Goal: Task Accomplishment & Management: Manage account settings

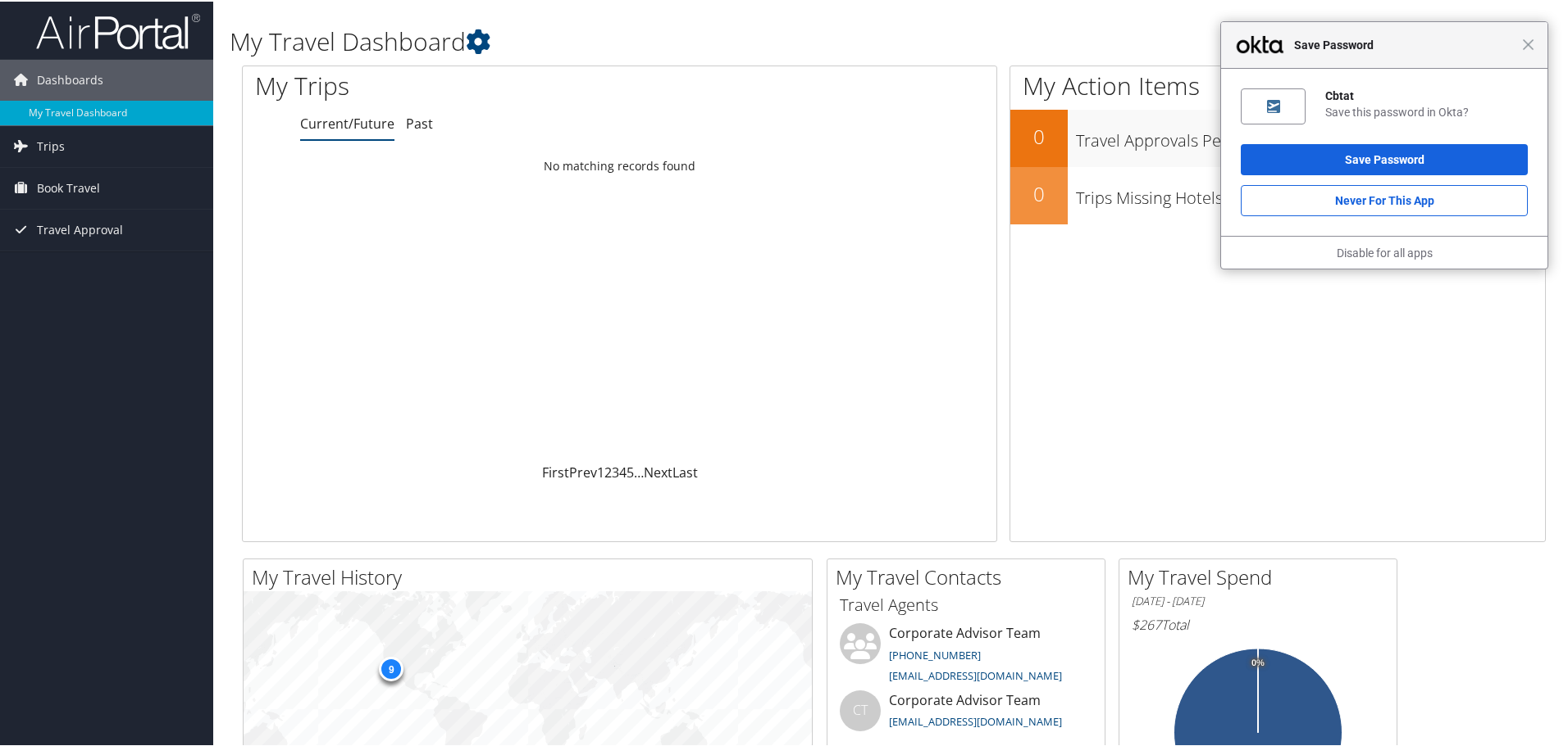
click at [1535, 49] on div "Close Save Password" at bounding box center [1383, 43] width 326 height 47
click at [1526, 44] on span "Close" at bounding box center [1528, 42] width 13 height 12
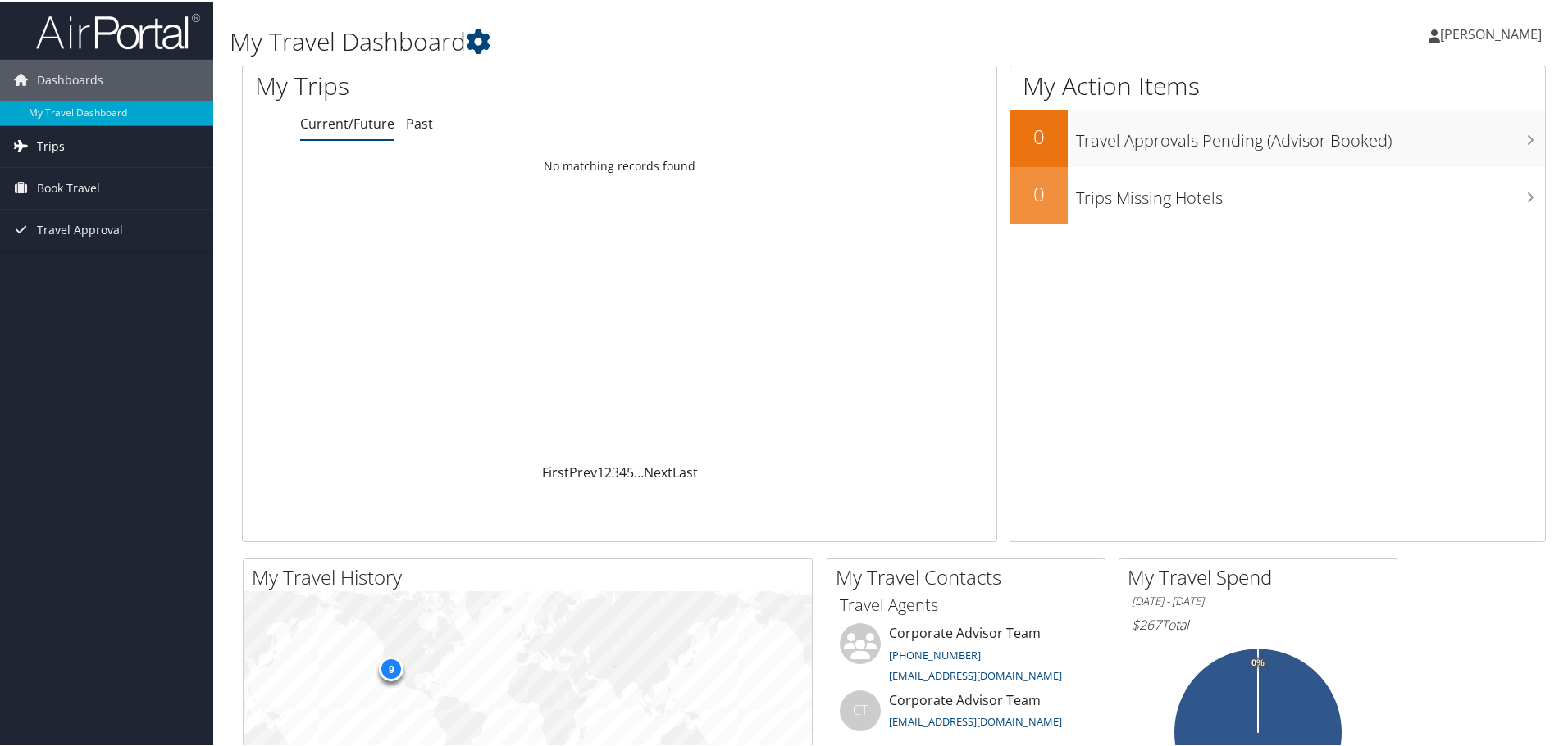
click at [72, 147] on link "Trips" at bounding box center [107, 145] width 214 height 41
click at [57, 221] on link "Trips Missing Hotels" at bounding box center [107, 227] width 214 height 25
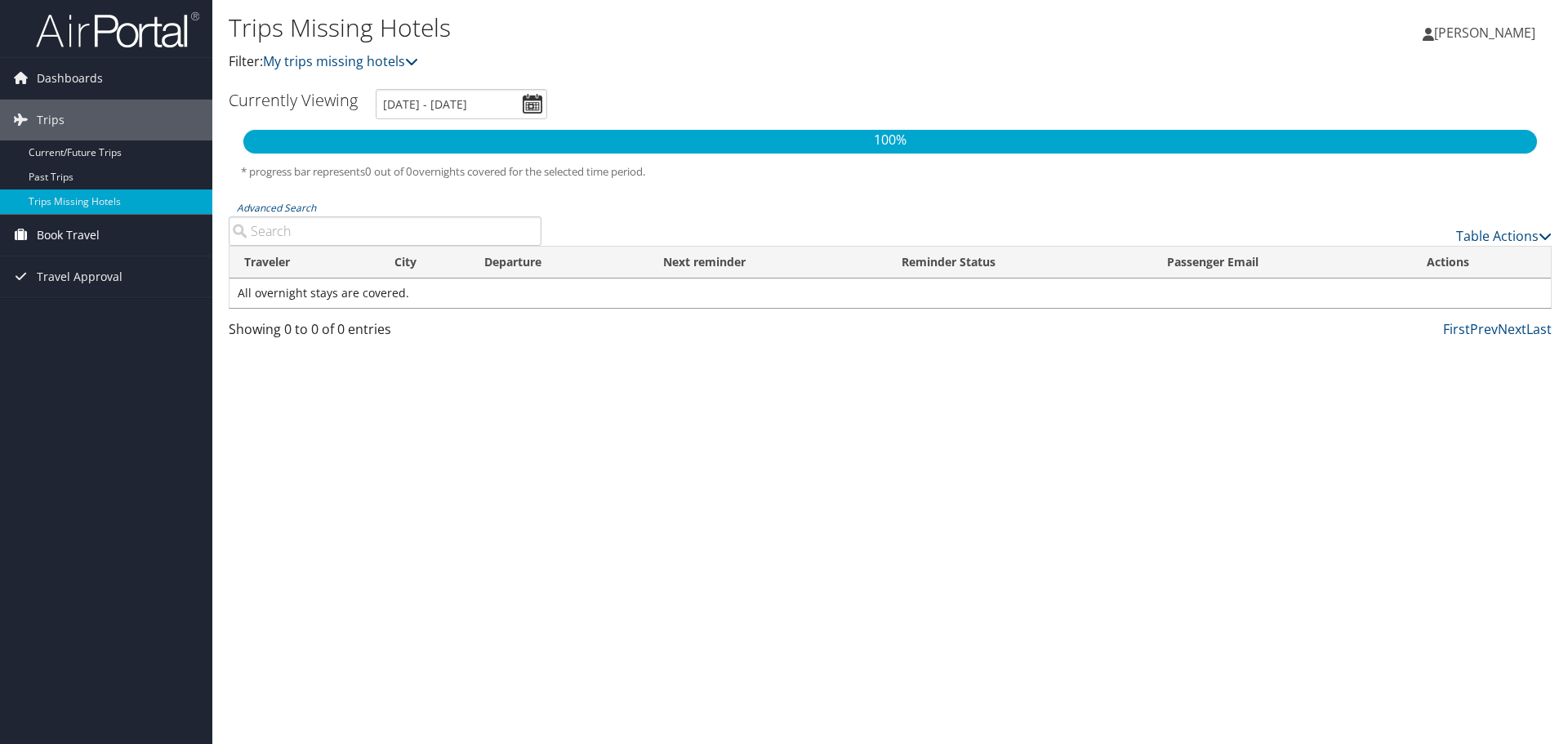
click at [57, 230] on span "Book Travel" at bounding box center [68, 235] width 63 height 41
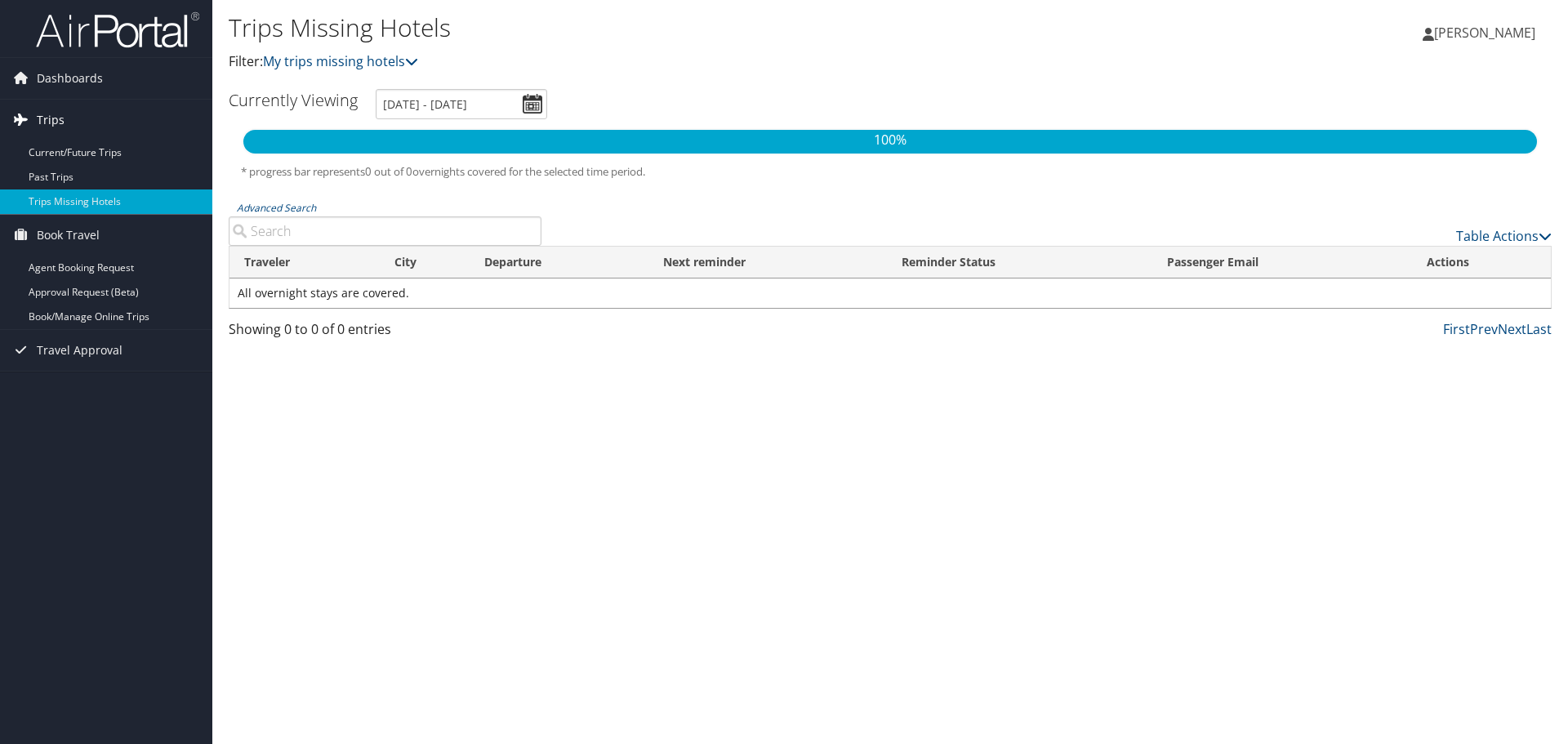
click at [61, 123] on span "Trips" at bounding box center [50, 120] width 28 height 41
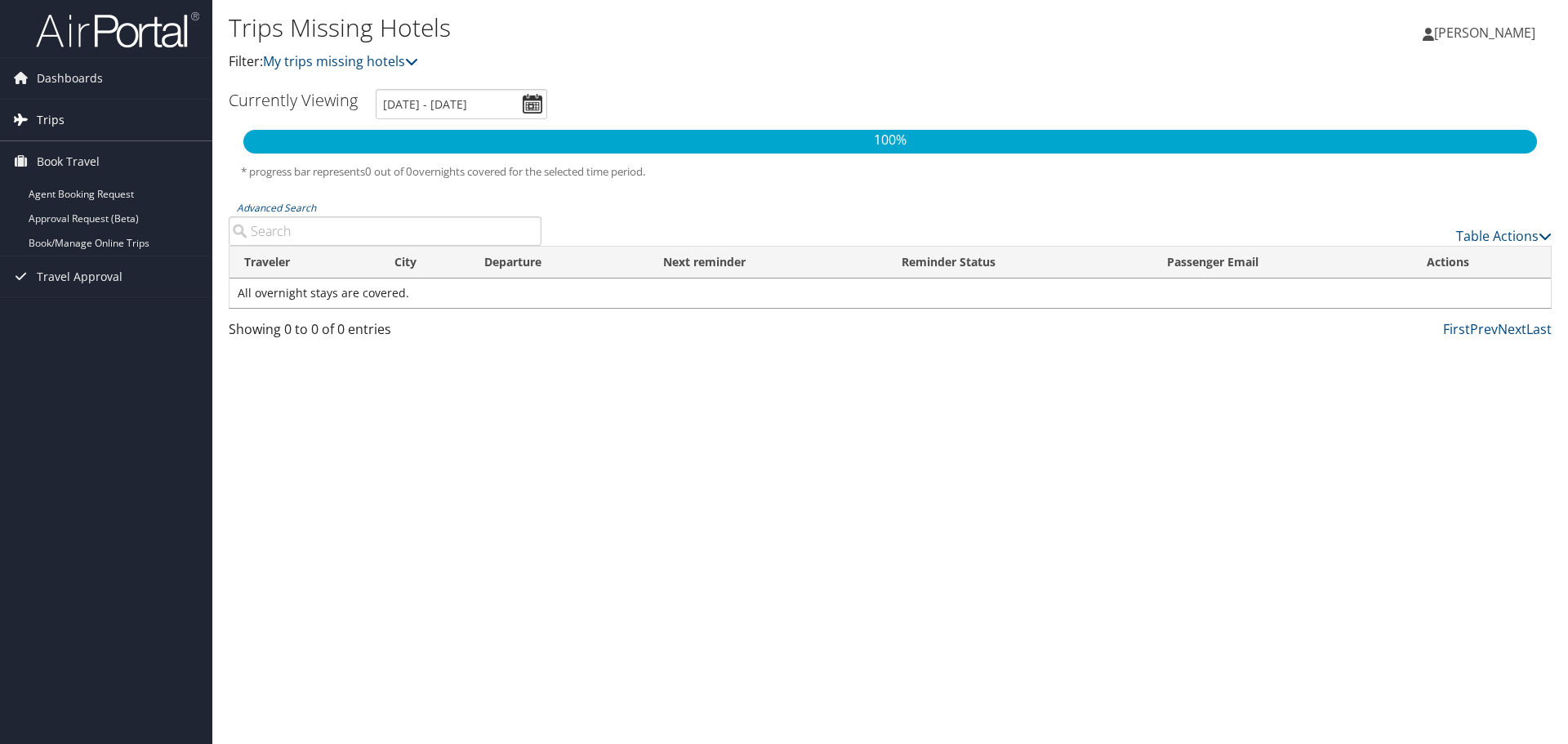
click at [62, 120] on span "Trips" at bounding box center [50, 120] width 28 height 41
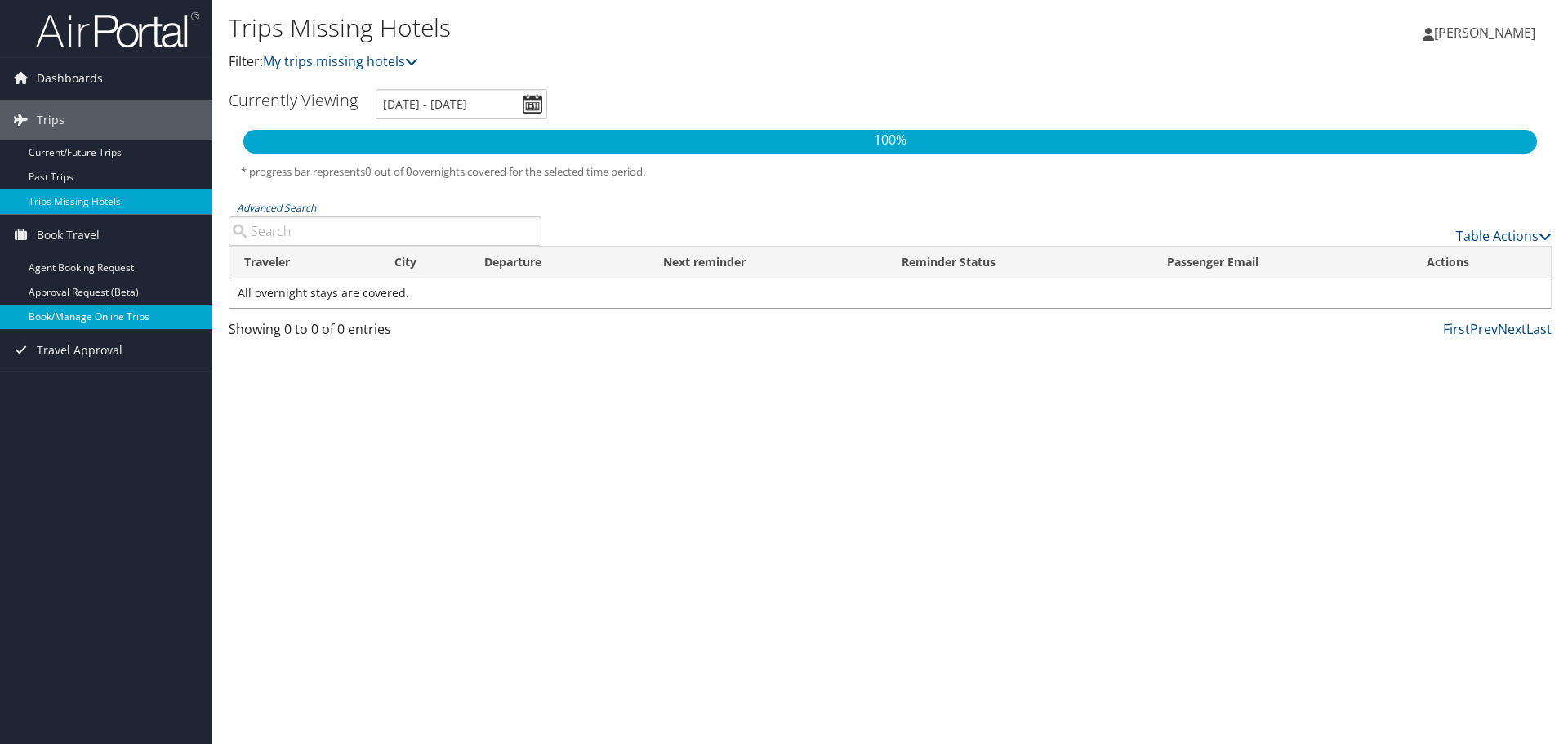
click at [89, 313] on link "Book/Manage Online Trips" at bounding box center [106, 317] width 213 height 25
